Goal: Information Seeking & Learning: Learn about a topic

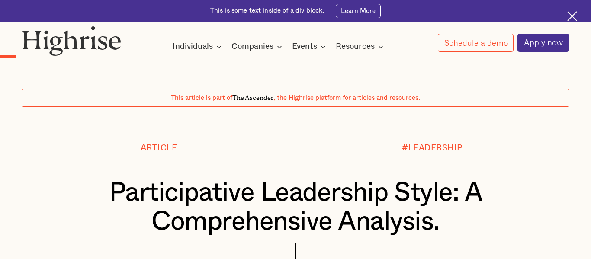
scroll to position [1253, 0]
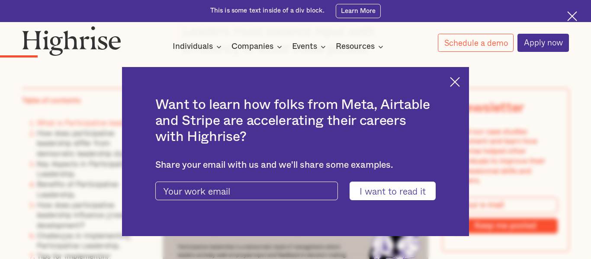
click at [456, 81] on img at bounding box center [455, 82] width 10 height 10
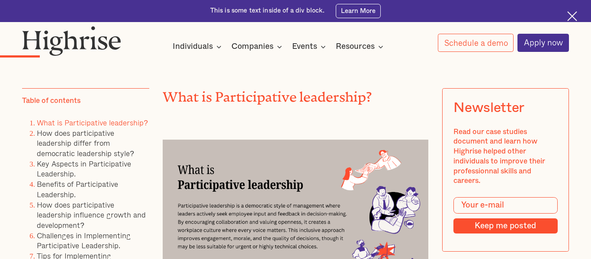
scroll to position [1305, 0]
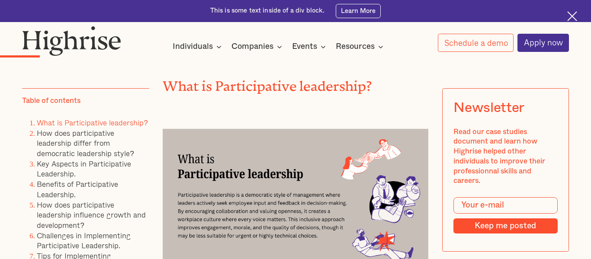
click at [268, 112] on div at bounding box center [296, 192] width 266 height 173
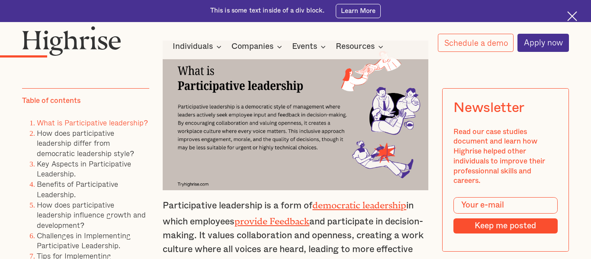
scroll to position [1444, 0]
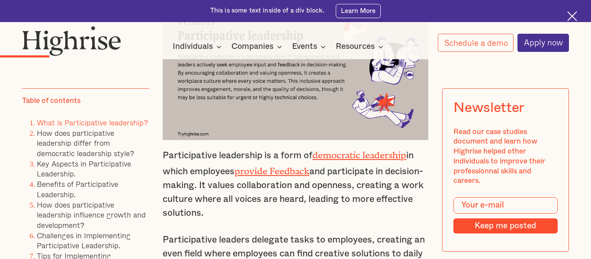
click at [274, 212] on p "Participative leadership is a form of democratic leadership in which employees …" at bounding box center [296, 184] width 266 height 74
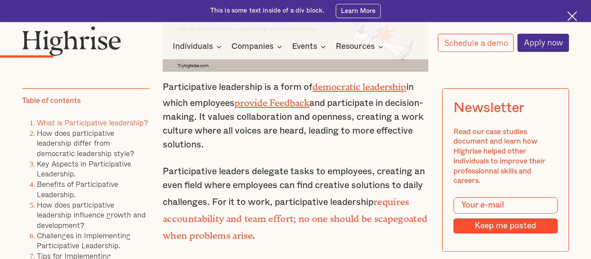
scroll to position [1513, 0]
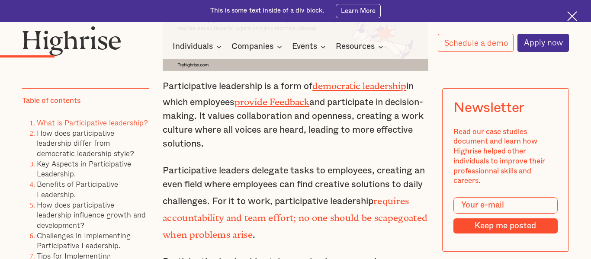
click at [219, 129] on p "Participative leadership is a form of democratic leadership in which employees …" at bounding box center [296, 114] width 266 height 74
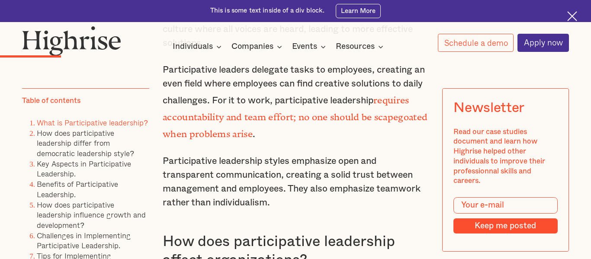
scroll to position [1600, 0]
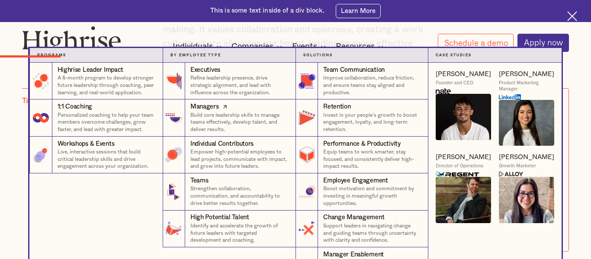
click at [252, 129] on p "Build core leadership skills to manage teams effectively, develop talent, and d…" at bounding box center [239, 123] width 98 height 22
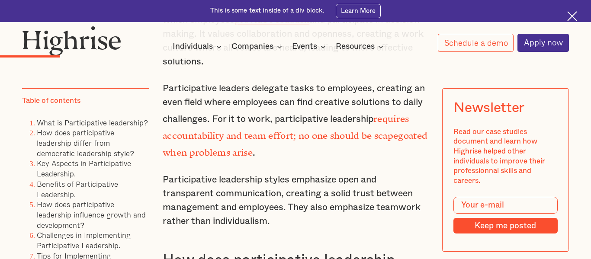
click at [215, 216] on p "Participative leadership styles emphasize open and transparent communication, c…" at bounding box center [296, 200] width 266 height 55
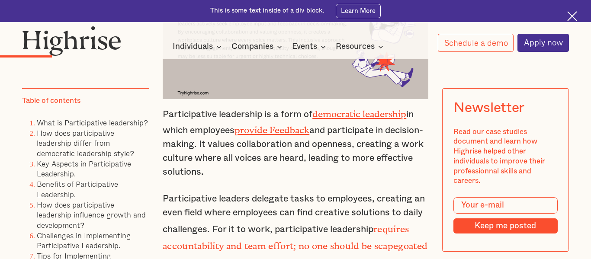
scroll to position [1474, 0]
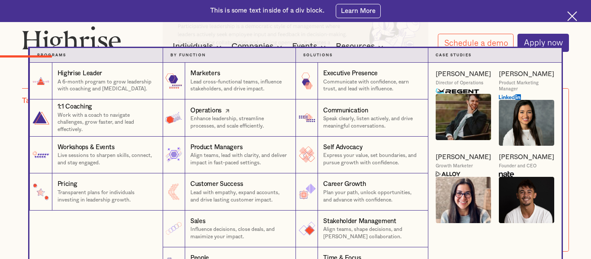
click at [217, 139] on link "Product Managers Align teams, lead with clarity, and deliver impact in fast-pac…" at bounding box center [229, 155] width 133 height 37
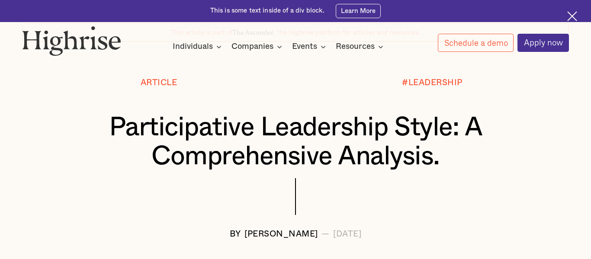
scroll to position [83, 0]
